Goal: Check status

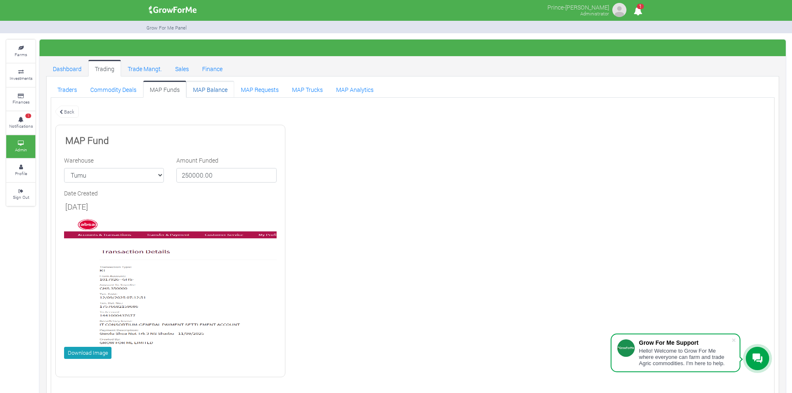
click at [200, 89] on link "MAP Balance" at bounding box center [210, 89] width 48 height 17
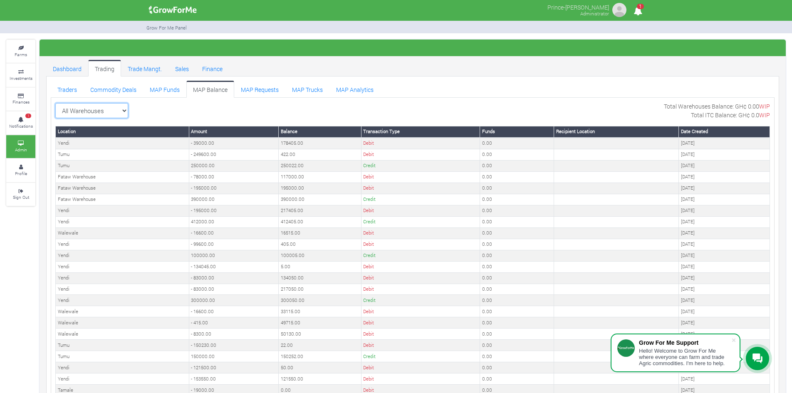
click at [119, 110] on select "All Warehouses TDX Navrongo [GEOGRAPHIC_DATA] Garu ([GEOGRAPHIC_DATA]) [GEOGRAP…" at bounding box center [91, 110] width 73 height 15
click at [220, 215] on td "- 195000.00" at bounding box center [234, 210] width 90 height 11
